Goal: Communication & Community: Answer question/provide support

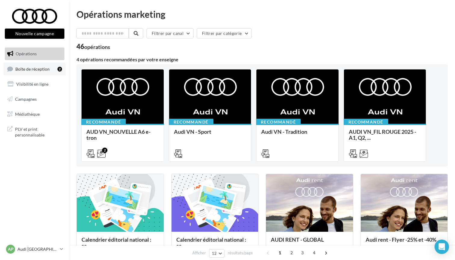
click at [38, 69] on span "Boîte de réception" at bounding box center [32, 68] width 34 height 5
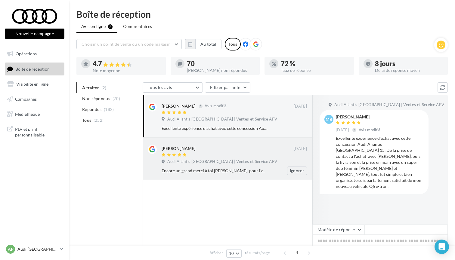
click at [191, 163] on span "Audi Aliantis Paris | Ventes et Service APV" at bounding box center [222, 161] width 110 height 5
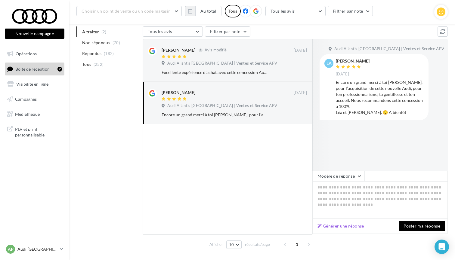
scroll to position [66, 0]
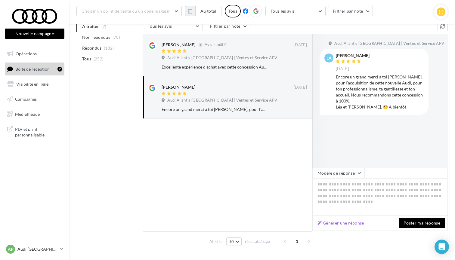
click at [338, 221] on button "Générer une réponse" at bounding box center [340, 222] width 51 height 7
type textarea "**********"
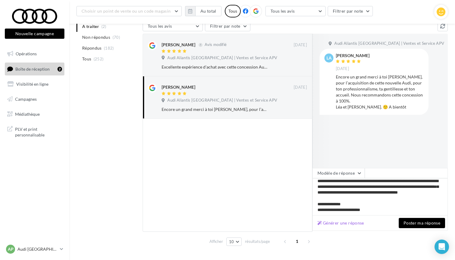
scroll to position [20, 0]
click at [415, 221] on button "Poster ma réponse" at bounding box center [421, 223] width 46 height 10
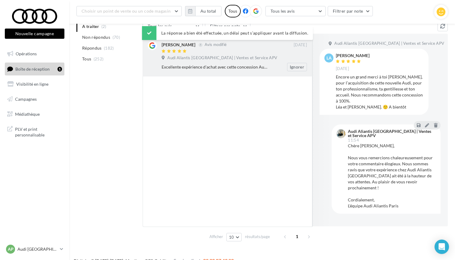
click at [211, 60] on div "Audi Aliantis Paris | Ventes et Service APV" at bounding box center [233, 58] width 145 height 7
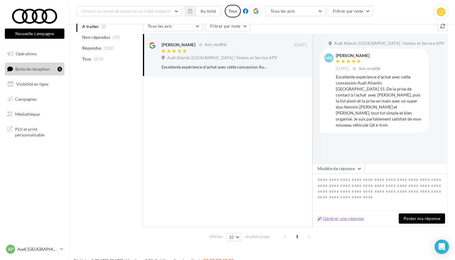
click at [338, 221] on button "Générer une réponse" at bounding box center [340, 218] width 51 height 7
type textarea "**********"
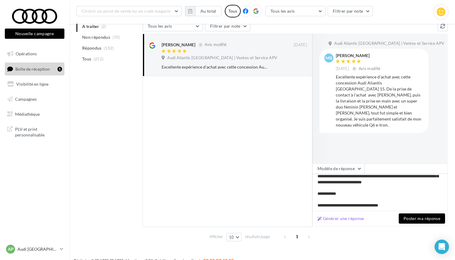
scroll to position [31, 0]
click at [408, 221] on button "Poster ma réponse" at bounding box center [421, 218] width 46 height 10
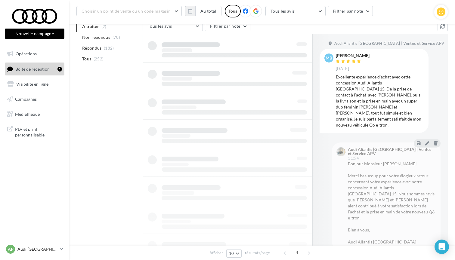
scroll to position [10, 0]
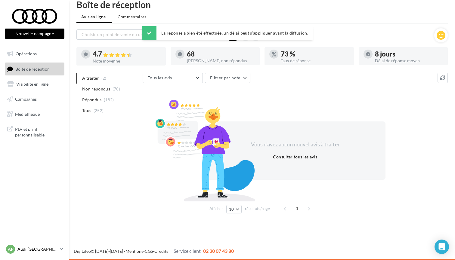
click at [41, 245] on div "AP Audi PARIS 15 audi-pari-gest" at bounding box center [31, 249] width 51 height 9
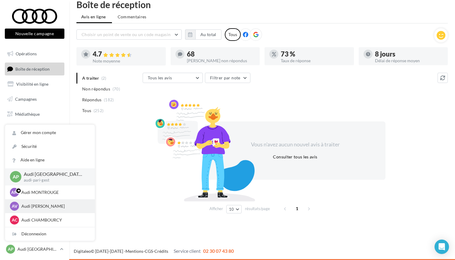
click at [48, 206] on p "Audi VIRY CHATILLON" at bounding box center [54, 206] width 66 height 6
